Goal: Task Accomplishment & Management: Use online tool/utility

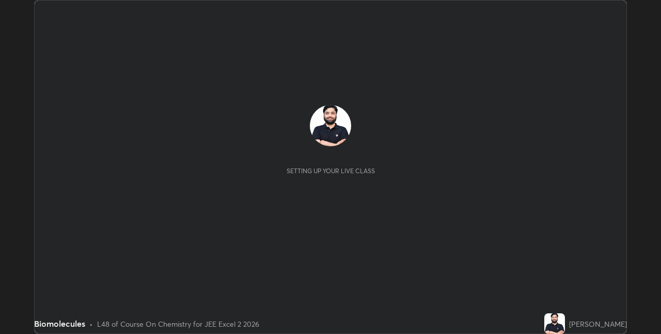
scroll to position [334, 660]
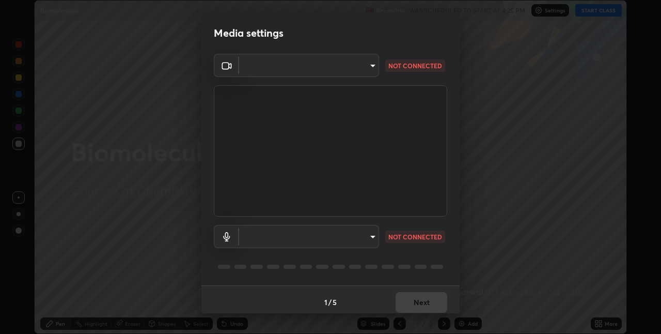
type input "cd354b1db30db6c6a9139c76275a58a75c733cad4bcd1255321a5805ff3b4e1e"
type input "communications"
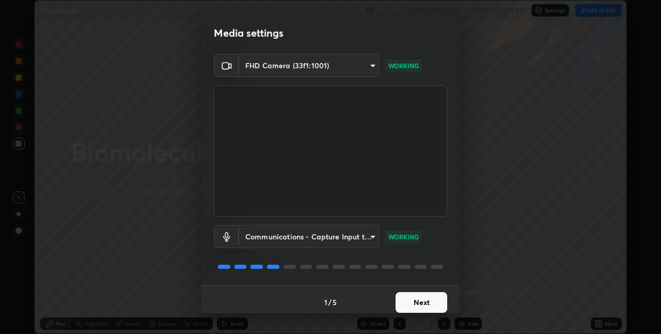
click at [409, 300] on button "Next" at bounding box center [421, 302] width 52 height 21
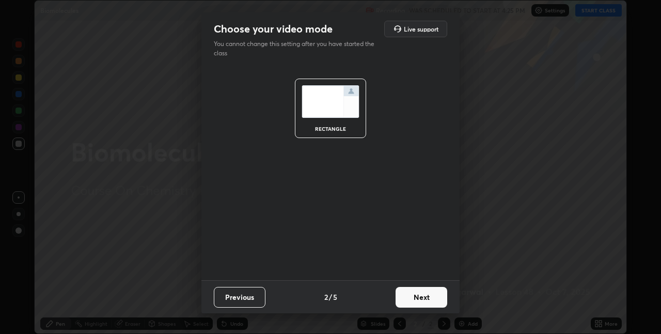
click at [409, 303] on button "Next" at bounding box center [421, 297] width 52 height 21
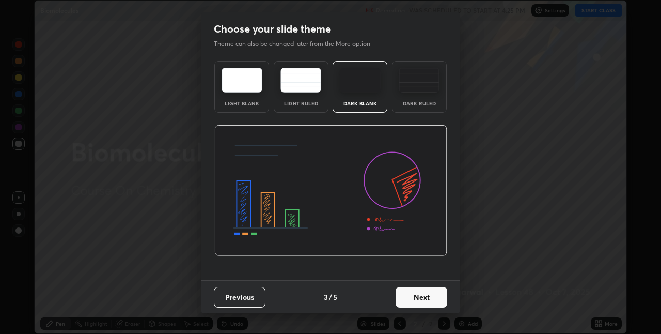
click at [421, 296] on button "Next" at bounding box center [421, 297] width 52 height 21
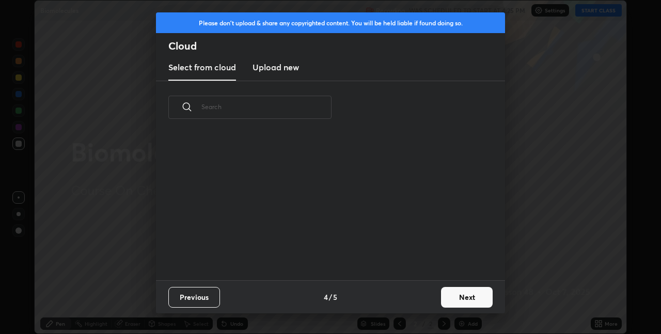
scroll to position [146, 331]
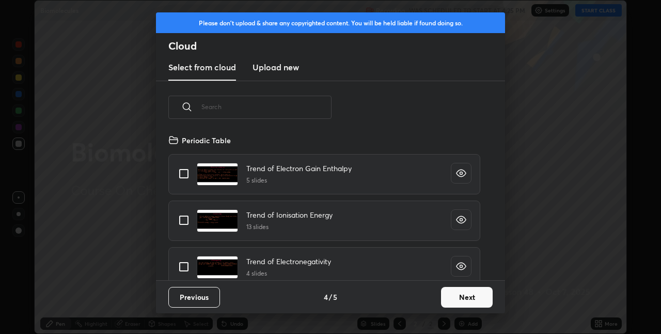
click at [464, 295] on button "Next" at bounding box center [467, 297] width 52 height 21
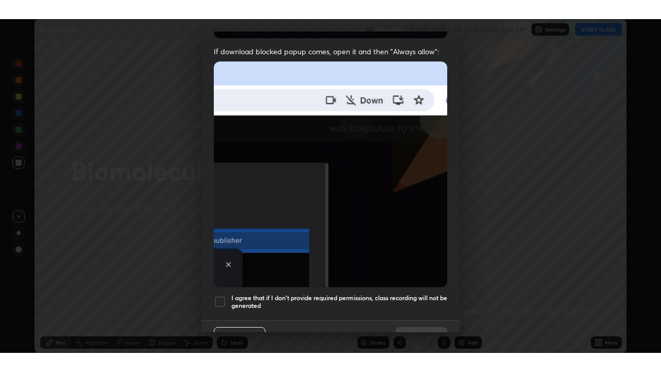
scroll to position [216, 0]
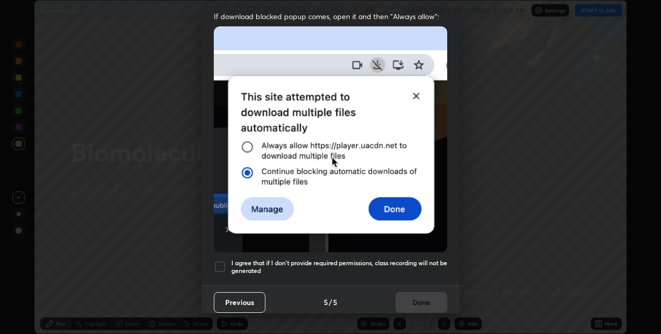
click at [376, 259] on h5 "I agree that if I don't provide required permissions, class recording will not …" at bounding box center [339, 267] width 216 height 16
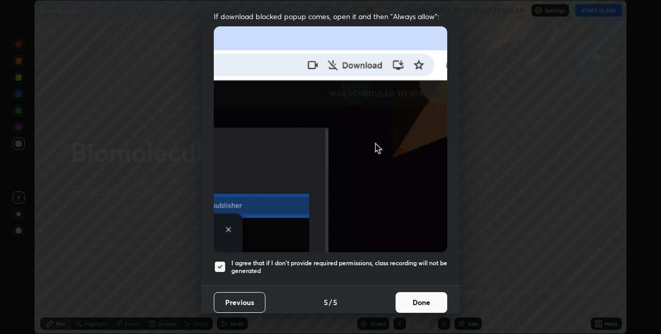
click at [427, 297] on button "Done" at bounding box center [421, 302] width 52 height 21
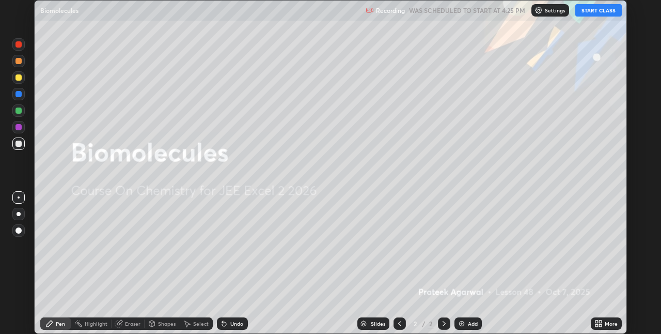
click at [592, 11] on button "START CLASS" at bounding box center [598, 10] width 46 height 12
click at [600, 320] on icon at bounding box center [598, 323] width 8 height 8
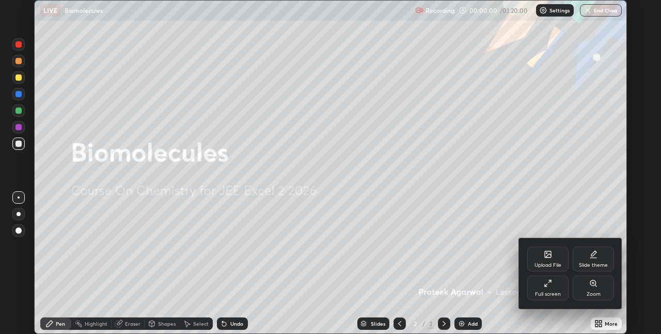
click at [551, 283] on icon at bounding box center [548, 283] width 8 height 8
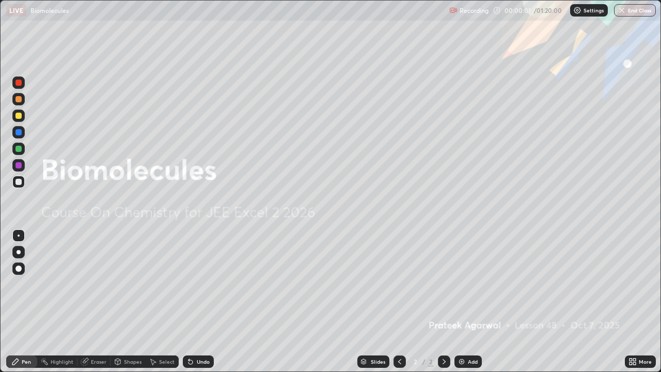
scroll to position [372, 661]
click at [459, 333] on img at bounding box center [461, 361] width 8 height 8
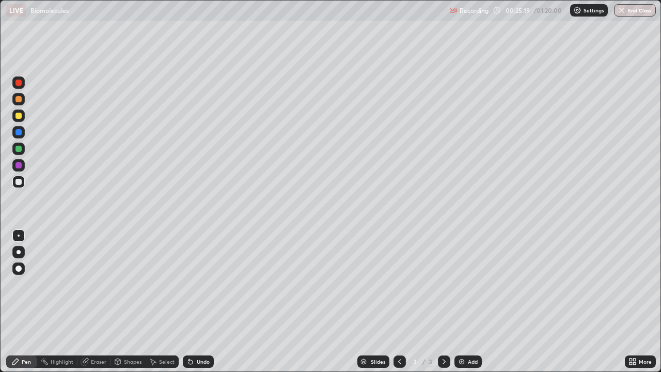
click at [61, 333] on div "Highlight" at bounding box center [62, 361] width 23 height 5
click at [468, 333] on div "Add" at bounding box center [473, 361] width 10 height 5
click at [28, 333] on div "Pen" at bounding box center [26, 361] width 9 height 5
click at [93, 333] on div "Eraser" at bounding box center [98, 361] width 15 height 5
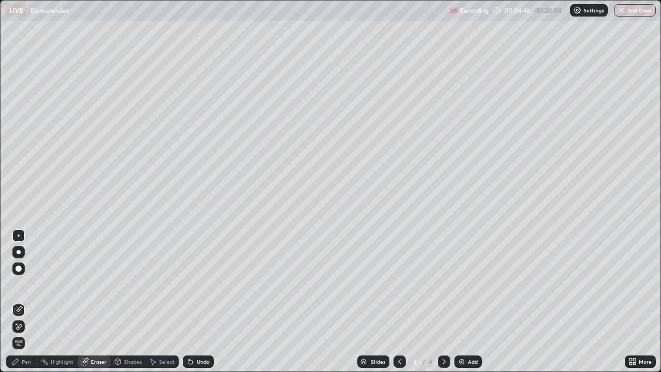
click at [24, 333] on div "Pen" at bounding box center [26, 361] width 9 height 5
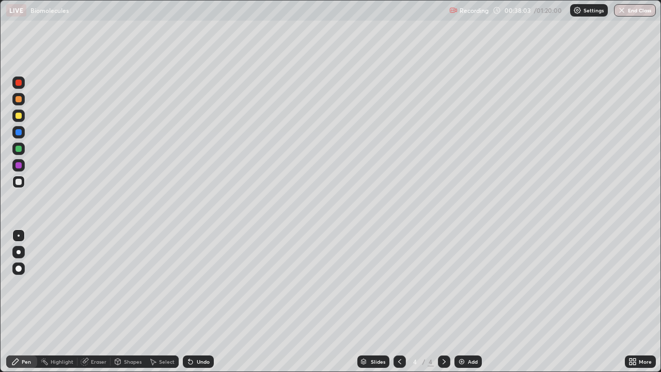
click at [100, 333] on div "Eraser" at bounding box center [98, 361] width 15 height 5
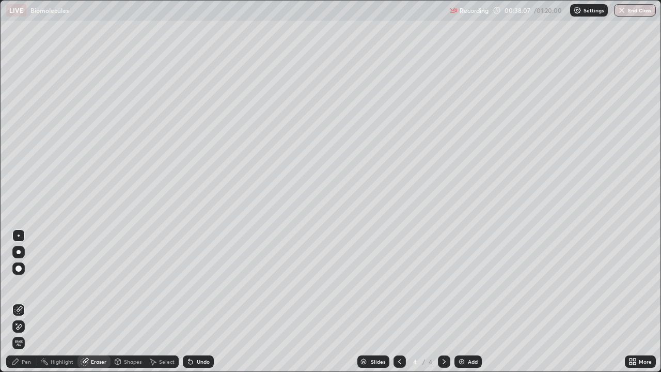
click at [28, 333] on div "Pen" at bounding box center [26, 361] width 9 height 5
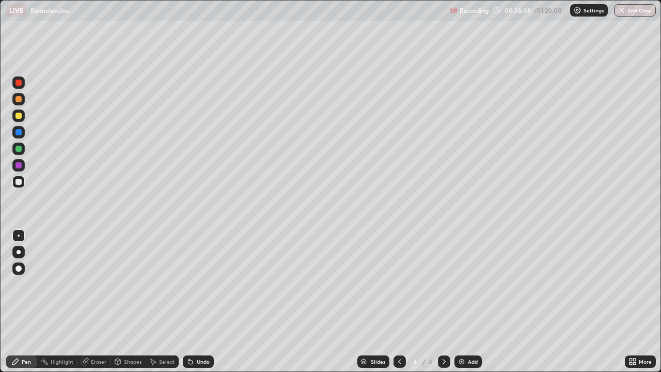
click at [65, 333] on div "Highlight" at bounding box center [62, 361] width 23 height 5
click at [23, 83] on div at bounding box center [18, 82] width 12 height 12
click at [403, 333] on div at bounding box center [399, 361] width 12 height 12
click at [443, 333] on icon at bounding box center [444, 361] width 8 height 8
click at [23, 181] on div at bounding box center [18, 182] width 12 height 12
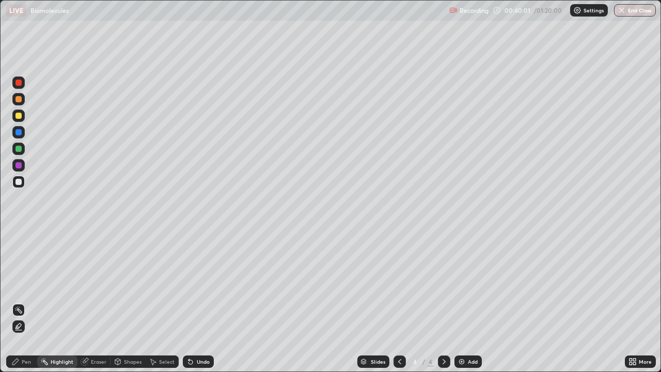
click at [21, 333] on div "Pen" at bounding box center [21, 361] width 31 height 12
click at [194, 333] on div "Undo" at bounding box center [198, 361] width 31 height 12
click at [402, 333] on div at bounding box center [399, 361] width 12 height 21
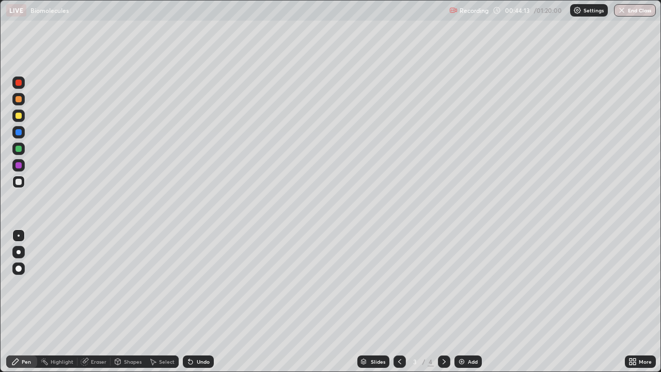
click at [442, 333] on icon at bounding box center [444, 361] width 8 height 8
click at [472, 333] on div "Add" at bounding box center [467, 361] width 27 height 12
click at [403, 333] on div at bounding box center [399, 361] width 12 height 12
click at [443, 333] on icon at bounding box center [444, 361] width 8 height 8
click at [20, 81] on div at bounding box center [18, 83] width 6 height 6
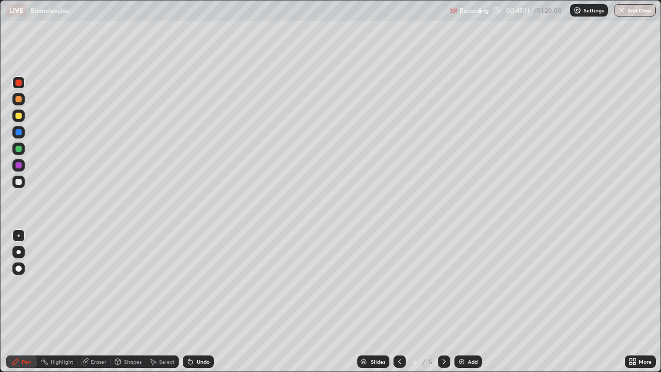
click at [18, 182] on div at bounding box center [18, 182] width 6 height 6
click at [18, 82] on div at bounding box center [18, 83] width 6 height 6
click at [20, 181] on div at bounding box center [18, 182] width 6 height 6
click at [202, 333] on div "Undo" at bounding box center [203, 361] width 13 height 5
click at [204, 333] on div "Undo" at bounding box center [203, 361] width 13 height 5
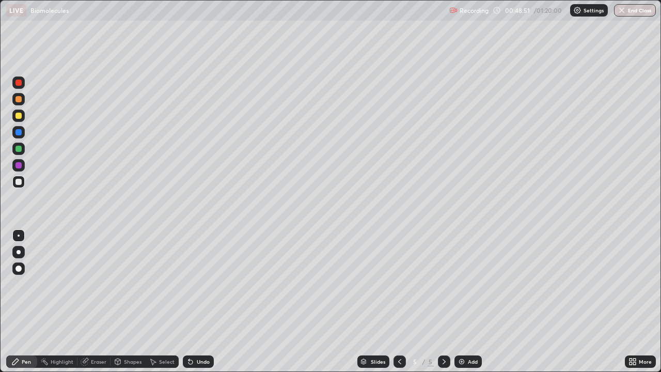
click at [204, 333] on div "Undo" at bounding box center [203, 361] width 13 height 5
click at [198, 333] on div "Undo" at bounding box center [203, 361] width 13 height 5
click at [204, 333] on div "Undo" at bounding box center [198, 361] width 31 height 12
click at [19, 99] on div at bounding box center [18, 99] width 6 height 6
click at [17, 187] on div at bounding box center [18, 182] width 12 height 12
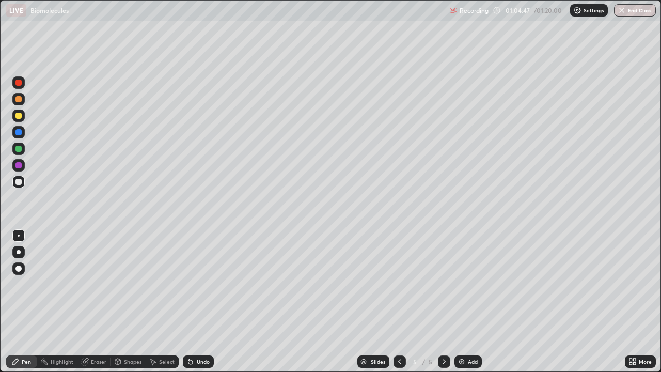
click at [90, 333] on div "Eraser" at bounding box center [93, 361] width 33 height 12
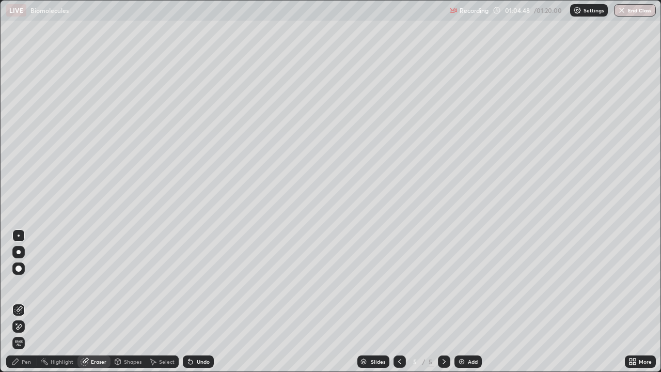
click at [17, 324] on icon at bounding box center [16, 323] width 1 height 1
click at [26, 333] on div "Pen" at bounding box center [26, 361] width 9 height 5
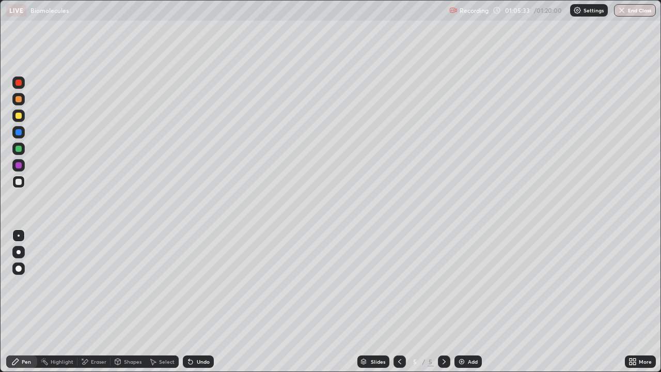
click at [19, 81] on div at bounding box center [18, 83] width 6 height 6
click at [23, 180] on div at bounding box center [18, 182] width 12 height 12
click at [23, 83] on div at bounding box center [18, 82] width 12 height 12
click at [23, 184] on div at bounding box center [18, 182] width 12 height 12
click at [627, 11] on button "End Class" at bounding box center [635, 10] width 42 height 12
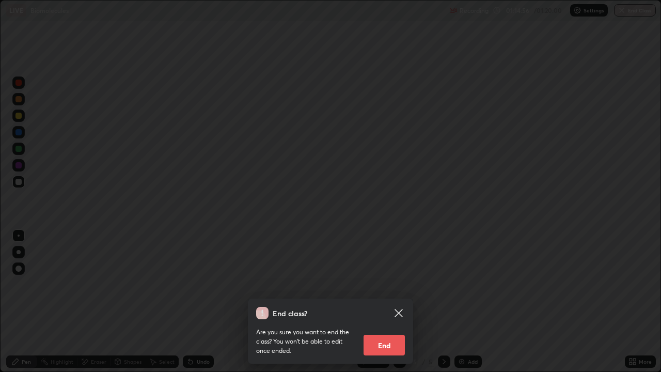
click at [391, 333] on button "End" at bounding box center [383, 345] width 41 height 21
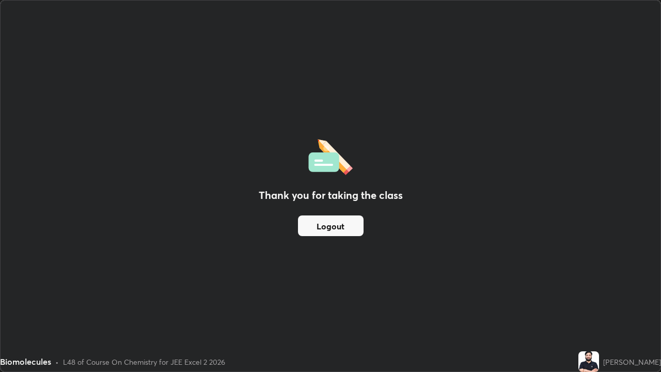
click at [345, 225] on button "Logout" at bounding box center [331, 225] width 66 height 21
